Goal: Find contact information: Find contact information

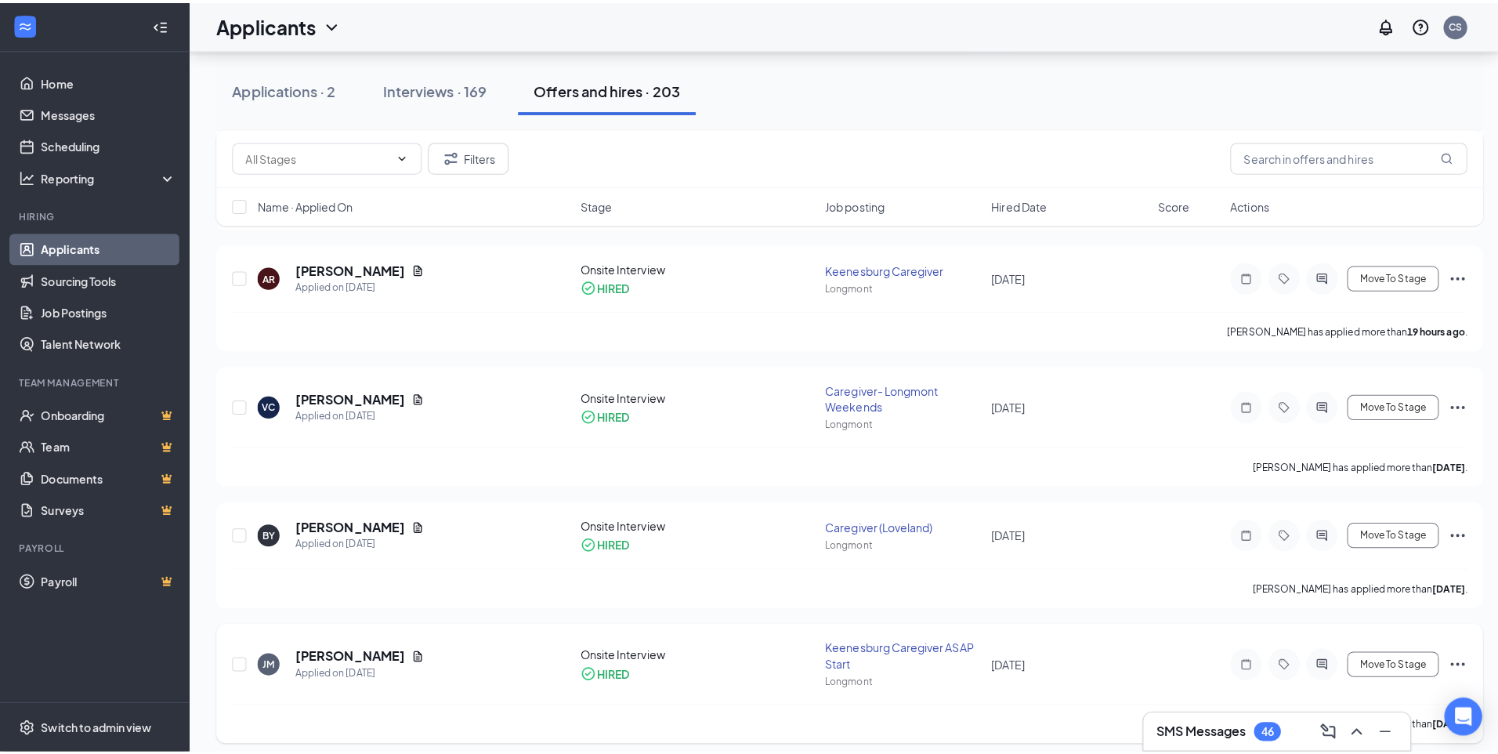
scroll to position [627, 0]
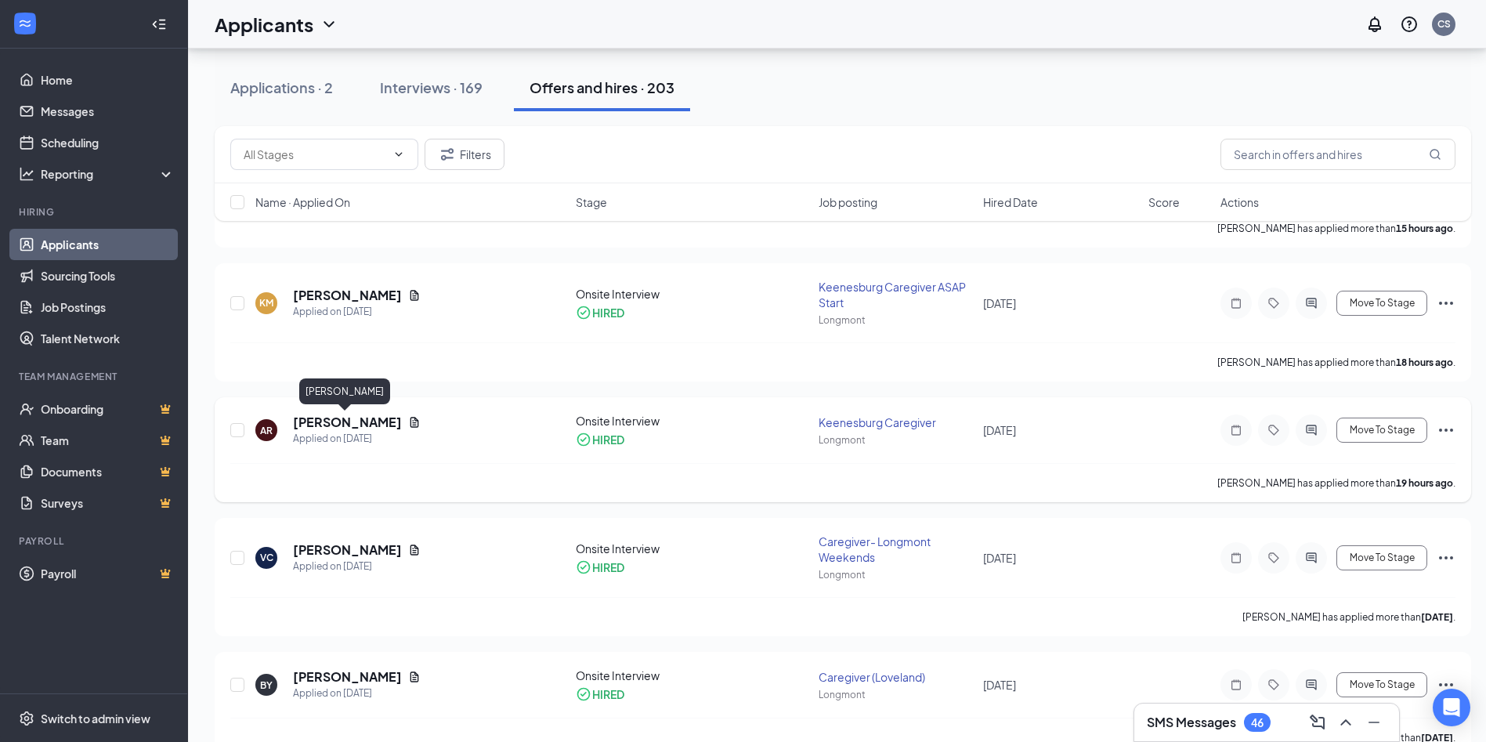
click at [346, 424] on h5 "[PERSON_NAME]" at bounding box center [347, 422] width 109 height 17
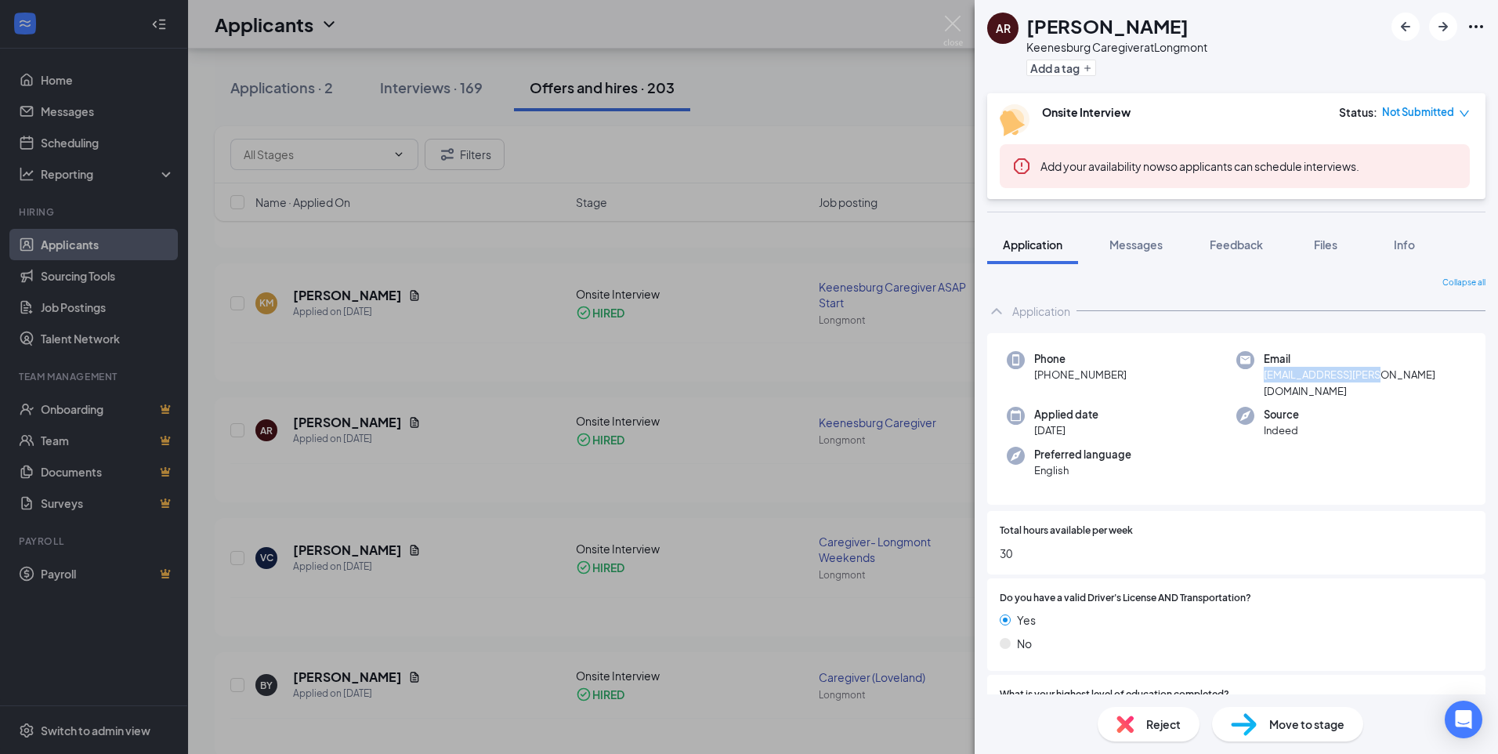
drag, startPoint x: 1372, startPoint y: 375, endPoint x: 1259, endPoint y: 378, distance: 112.9
click at [1259, 378] on div "Email [EMAIL_ADDRESS][PERSON_NAME][DOMAIN_NAME]" at bounding box center [1351, 375] width 230 height 48
copy span "[EMAIL_ADDRESS][PERSON_NAME][DOMAIN_NAME]"
click at [953, 27] on img at bounding box center [953, 31] width 20 height 31
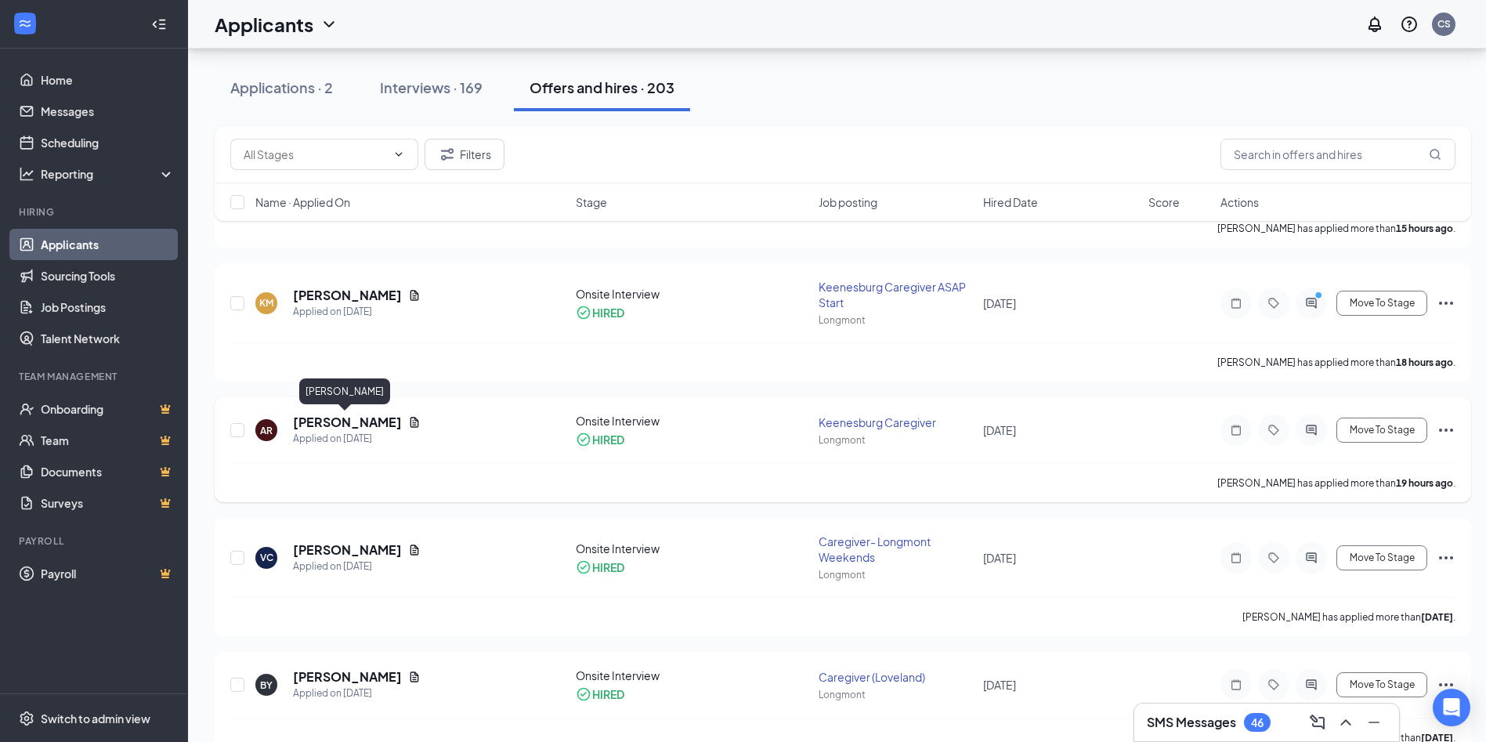
click at [325, 418] on h5 "[PERSON_NAME]" at bounding box center [347, 422] width 109 height 17
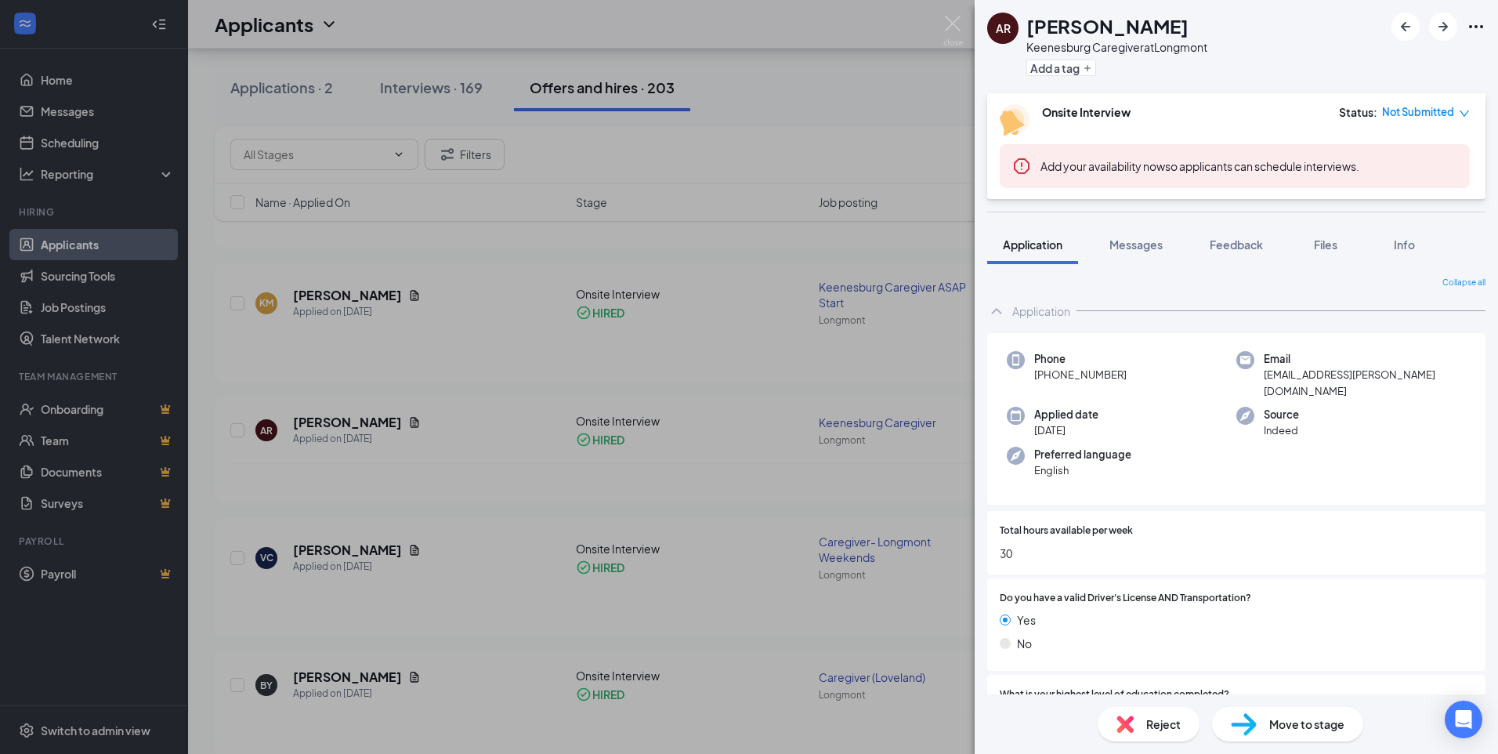
drag, startPoint x: 1162, startPoint y: 25, endPoint x: 1029, endPoint y: 27, distance: 133.2
click at [1029, 27] on div "[PERSON_NAME]" at bounding box center [1116, 26] width 181 height 27
copy h1 "[PERSON_NAME]"
